Goal: Task Accomplishment & Management: Manage account settings

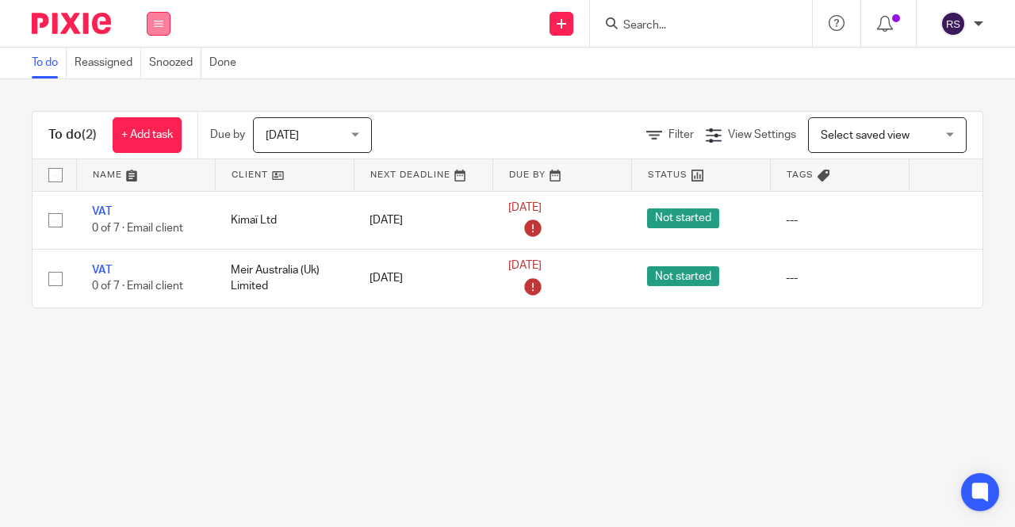
click at [162, 24] on icon at bounding box center [159, 24] width 10 height 10
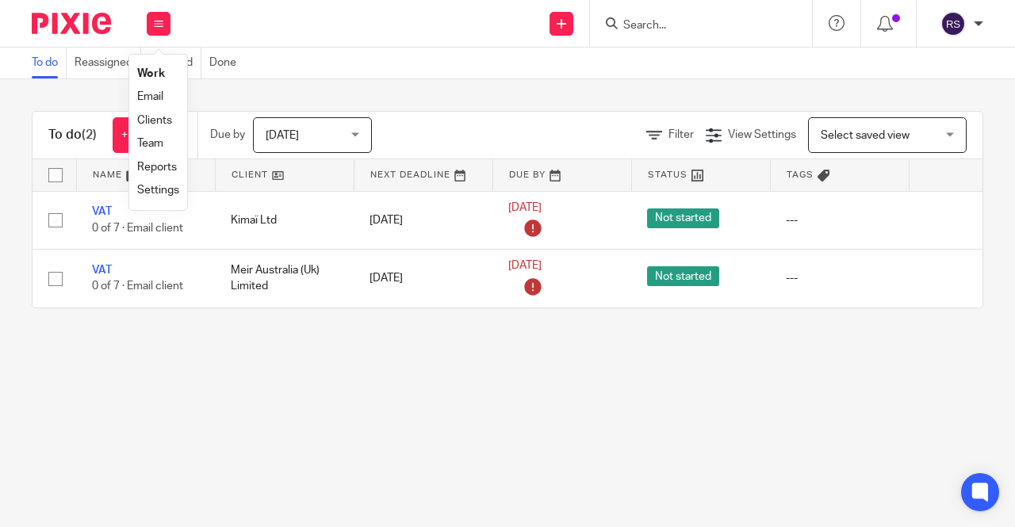
click at [165, 123] on link "Clients" at bounding box center [154, 120] width 35 height 11
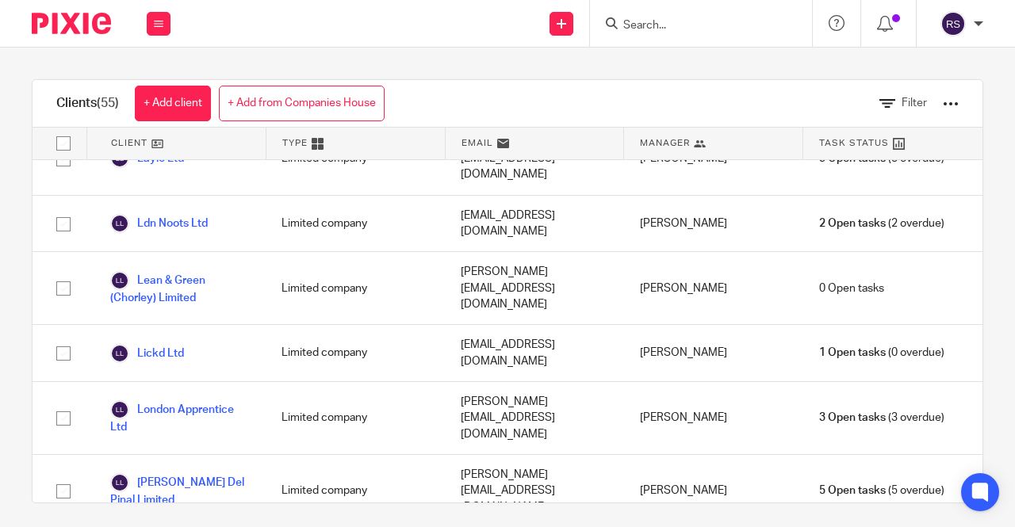
scroll to position [1824, 0]
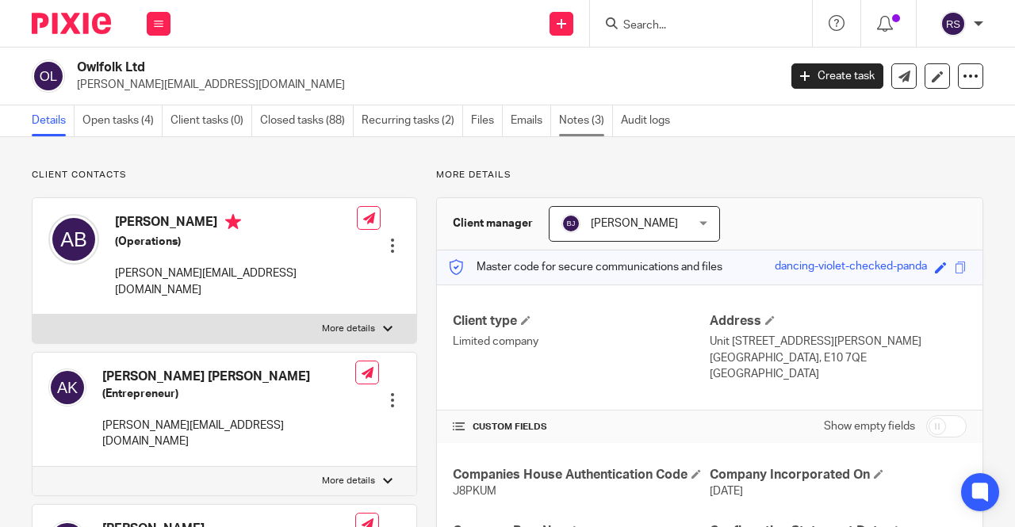
click at [571, 123] on link "Notes (3)" at bounding box center [586, 120] width 54 height 31
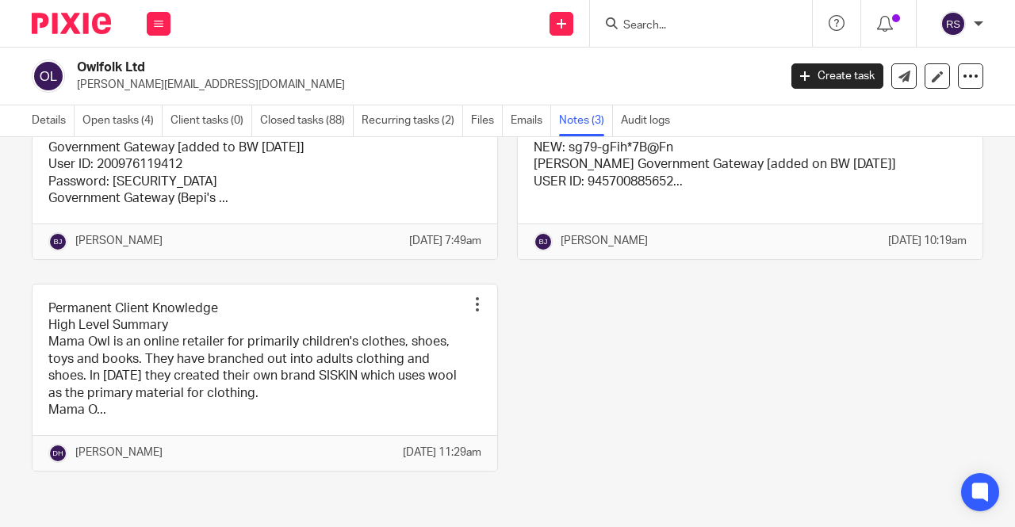
scroll to position [17, 0]
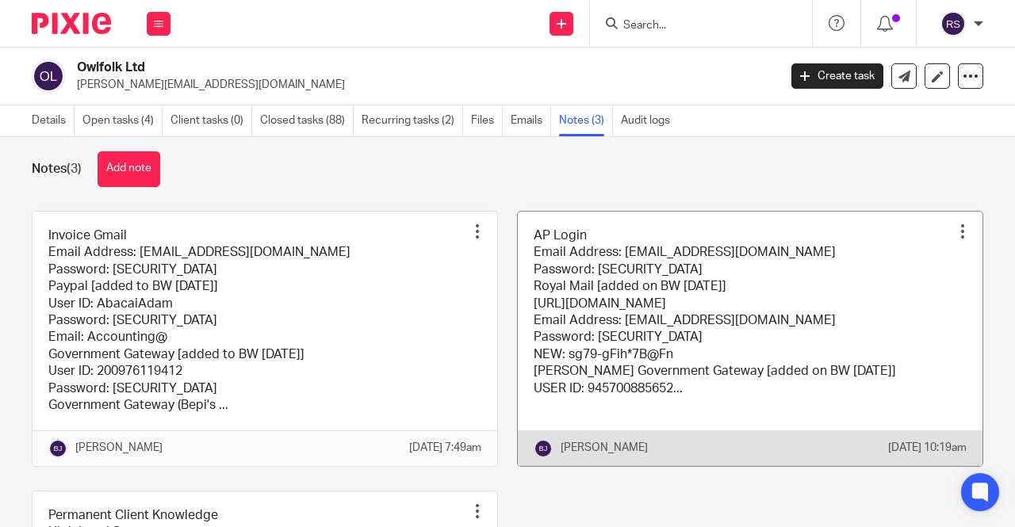
click at [805, 251] on link at bounding box center [750, 339] width 465 height 255
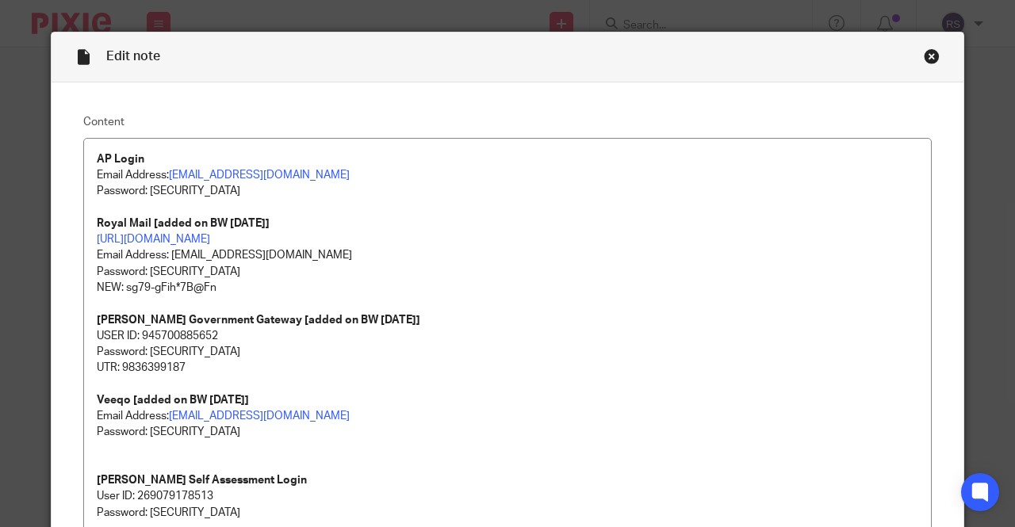
click at [926, 54] on div "Close this dialog window" at bounding box center [932, 56] width 16 height 16
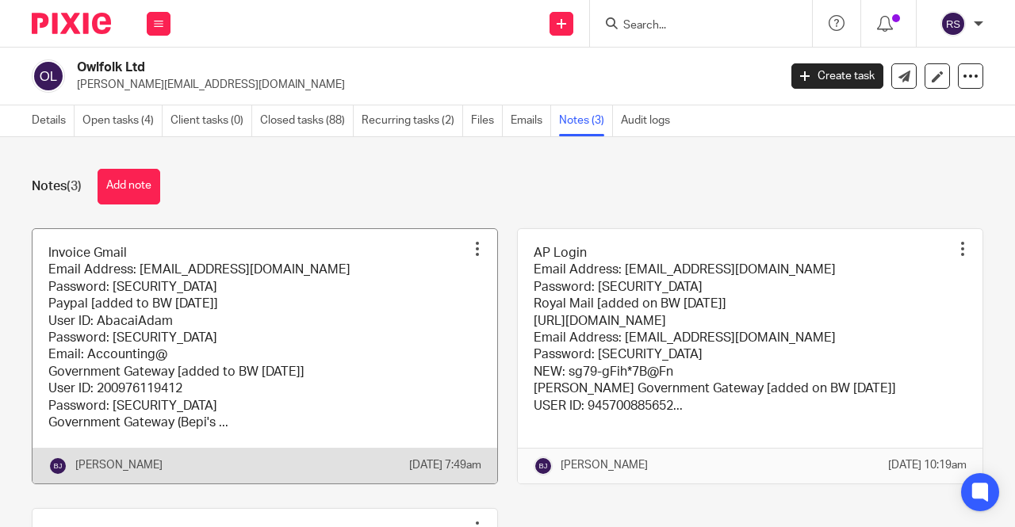
click at [330, 282] on link at bounding box center [265, 356] width 465 height 255
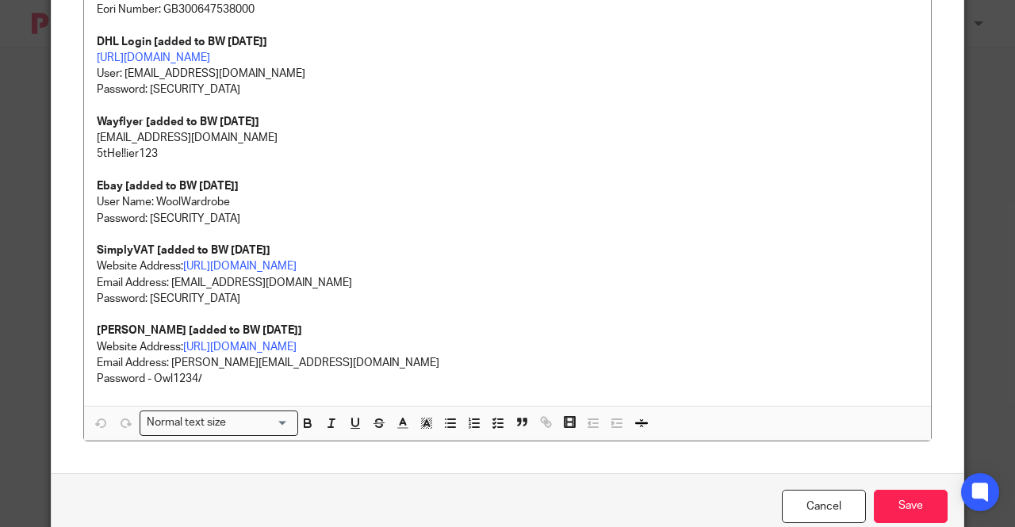
scroll to position [615, 0]
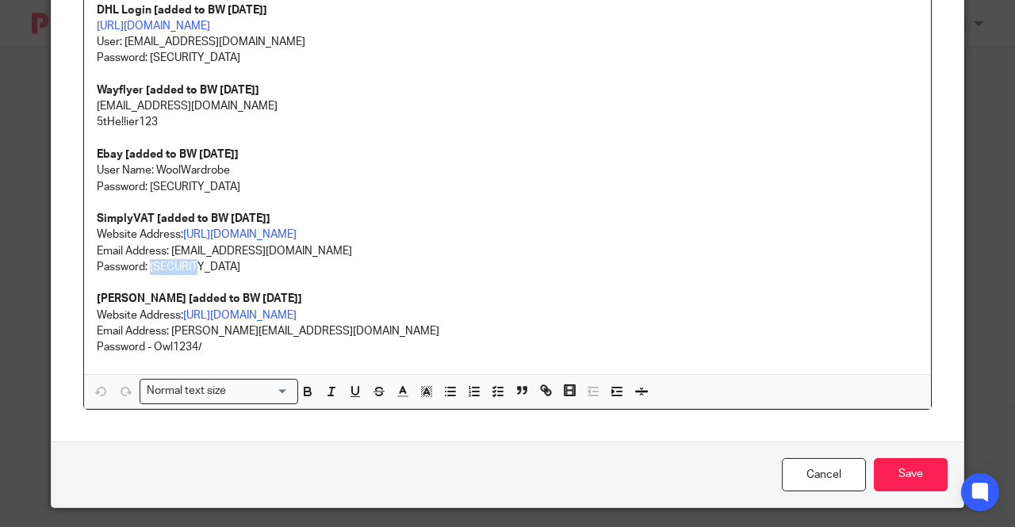
drag, startPoint x: 207, startPoint y: 269, endPoint x: 146, endPoint y: 270, distance: 61.1
click at [146, 270] on p "Password: [SECURITY_DATA]" at bounding box center [508, 267] width 822 height 16
copy p "Owl1234/"
